Goal: Transaction & Acquisition: Book appointment/travel/reservation

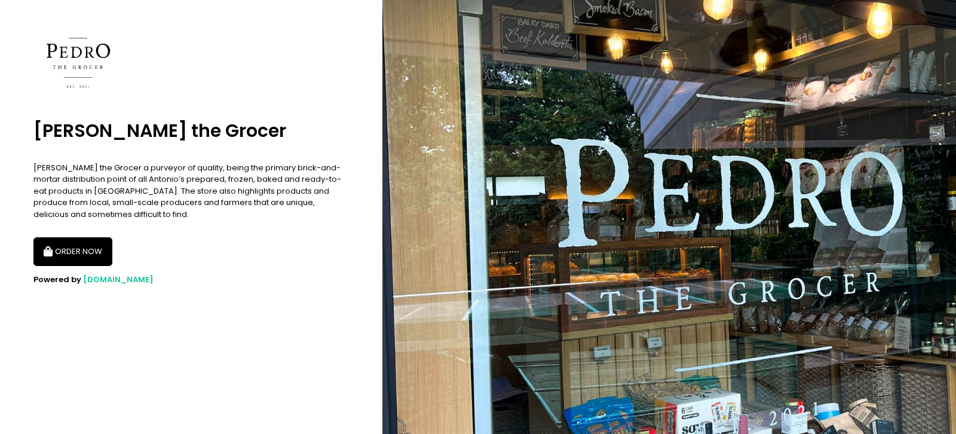
click at [84, 253] on button "ORDER NOW" at bounding box center [72, 251] width 79 height 29
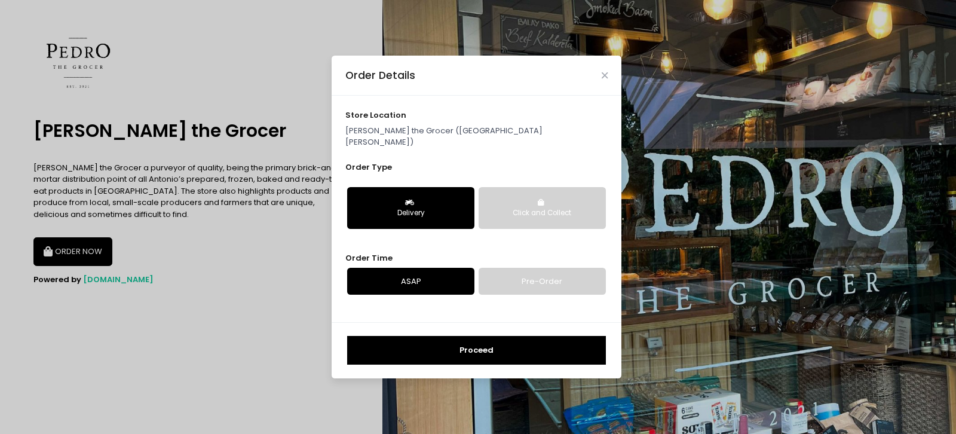
click at [524, 276] on link "Pre-Order" at bounding box center [542, 281] width 127 height 27
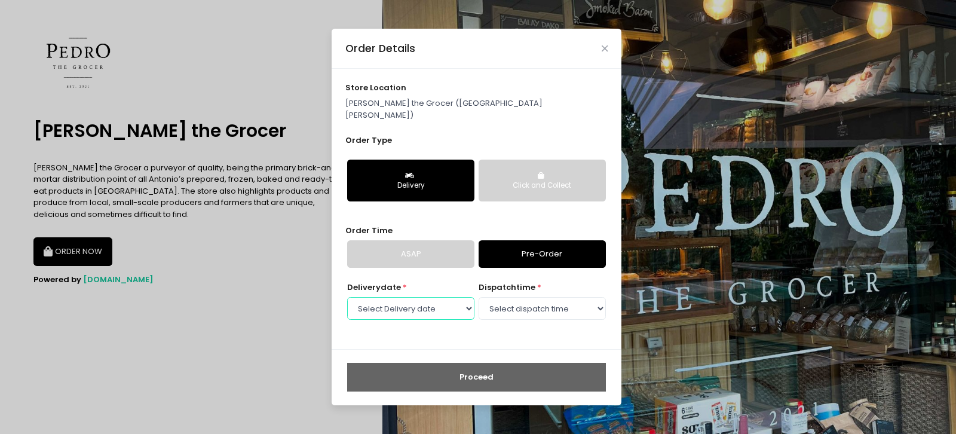
click at [347, 297] on select "Select Delivery date Monday, Oct 6th Tuesday, Oct 7th Wednesday, Oct 8th Thursd…" at bounding box center [410, 308] width 127 height 23
select select "2025-10-07"
click at [347, 297] on select "Select Delivery date Monday, Oct 6th Tuesday, Oct 7th Wednesday, Oct 8th Thursd…" at bounding box center [410, 308] width 127 height 23
select select "10:00"
click at [479, 297] on select "Select dispatch time 09:00 AM - 09:30 AM 09:30 AM - 10:00 AM 10:00 AM - 10:30 A…" at bounding box center [542, 308] width 127 height 23
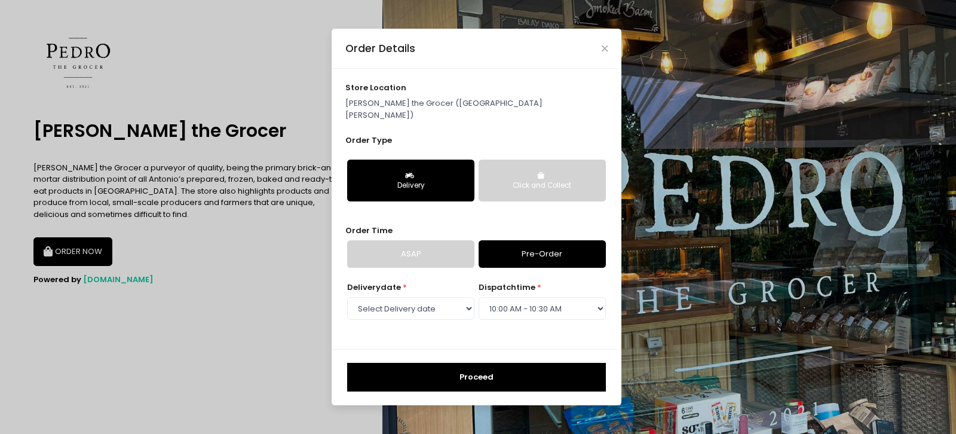
click at [452, 364] on button "Proceed" at bounding box center [476, 377] width 259 height 29
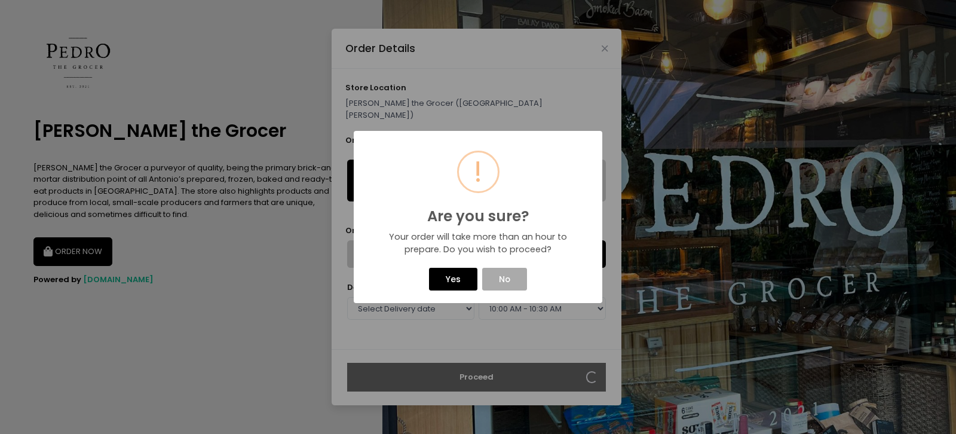
click at [453, 277] on button "Yes" at bounding box center [453, 279] width 48 height 23
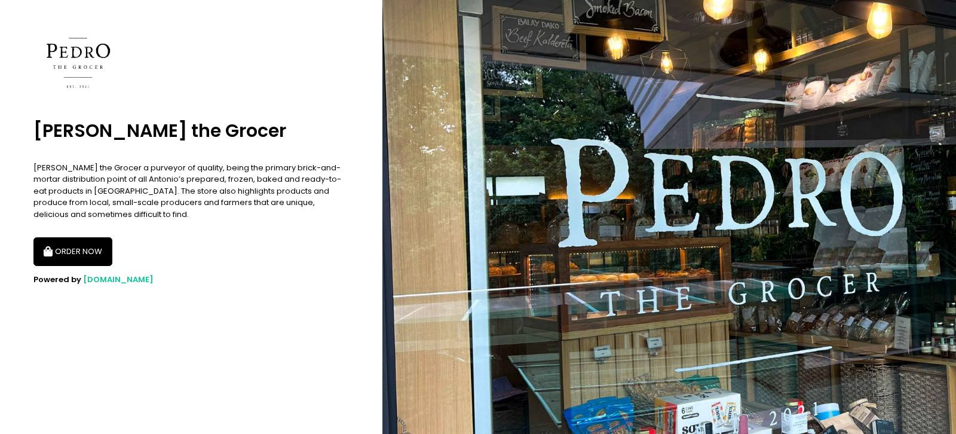
click at [87, 250] on button "ORDER NOW" at bounding box center [72, 251] width 79 height 29
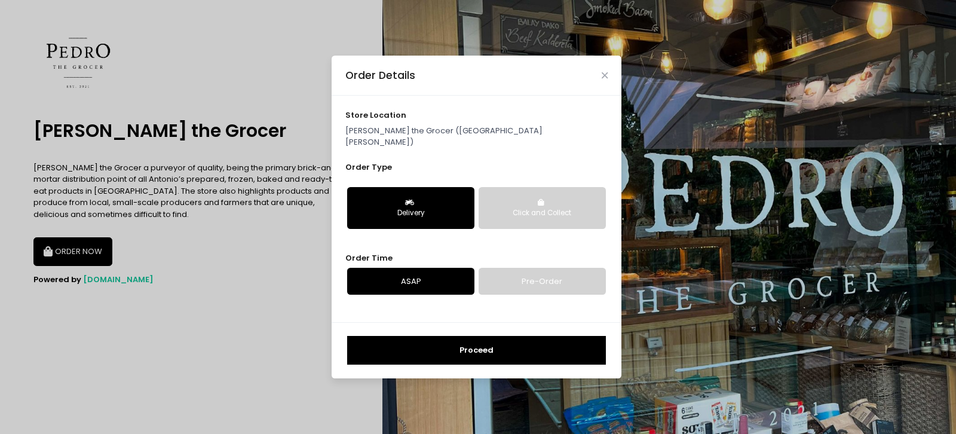
click at [454, 344] on button "Proceed" at bounding box center [476, 350] width 259 height 29
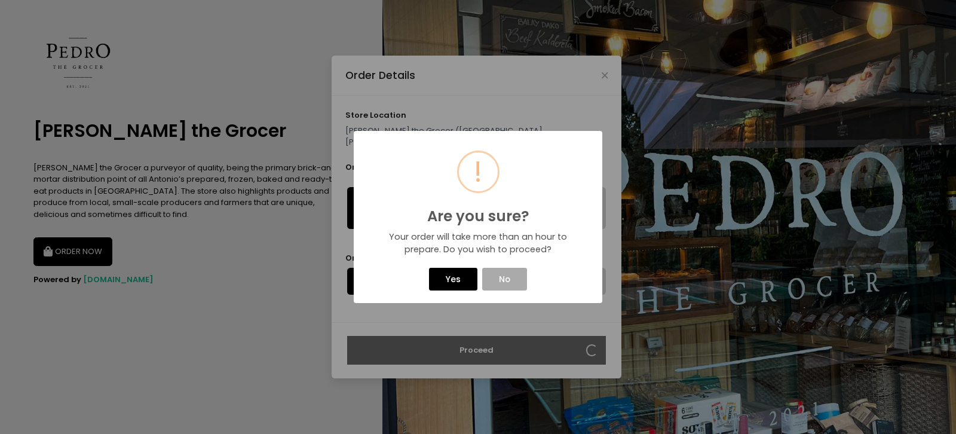
click at [458, 278] on button "Yes" at bounding box center [453, 279] width 48 height 23
